Goal: Find specific page/section: Find specific page/section

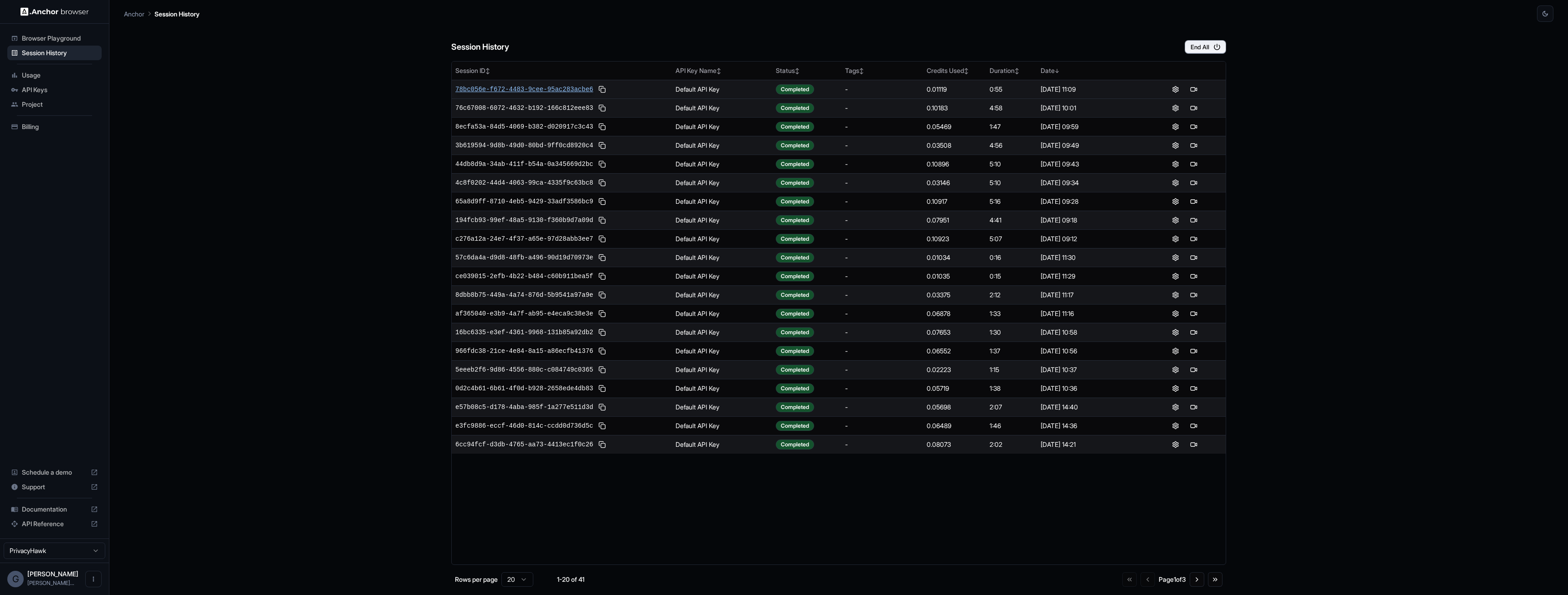
click at [560, 90] on span "78bc056e-f672-4483-9cee-95ac283acbe6" at bounding box center [524, 89] width 138 height 9
click at [563, 93] on span "bd1122c2-378c-4fd1-850e-7616f329fff9" at bounding box center [524, 89] width 138 height 9
click at [538, 90] on span "03d13710-3d11-4d70-b14e-8de571032168" at bounding box center [524, 89] width 138 height 9
